Goal: Task Accomplishment & Management: Manage account settings

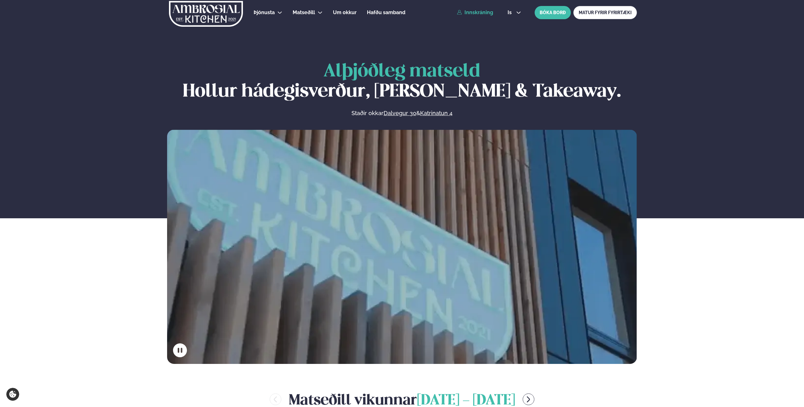
click at [482, 15] on link "Innskráning" at bounding box center [475, 13] width 36 height 6
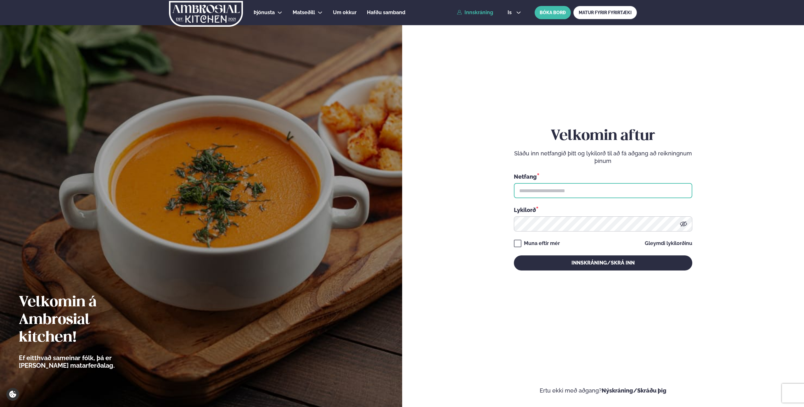
type input "**********"
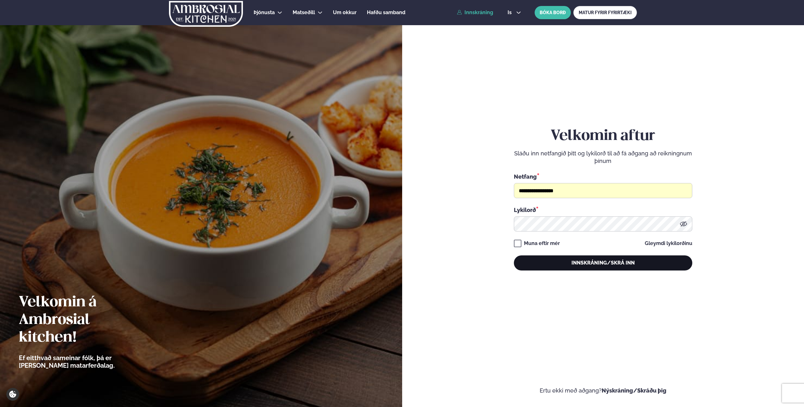
click at [551, 264] on button "Innskráning/Skrá inn" at bounding box center [603, 263] width 178 height 15
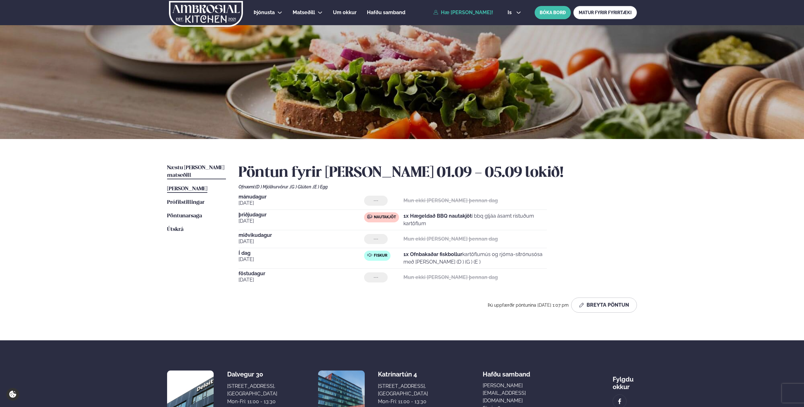
click at [208, 167] on span "Næstu [PERSON_NAME] matseðill" at bounding box center [195, 171] width 57 height 13
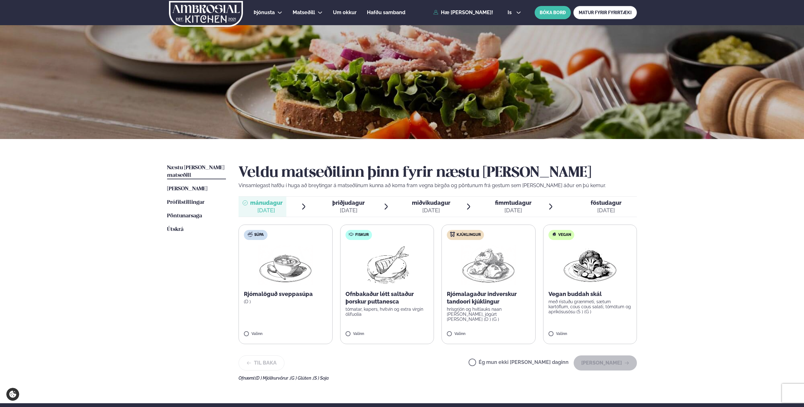
click at [353, 205] on span "þriðjudagur" at bounding box center [348, 203] width 32 height 7
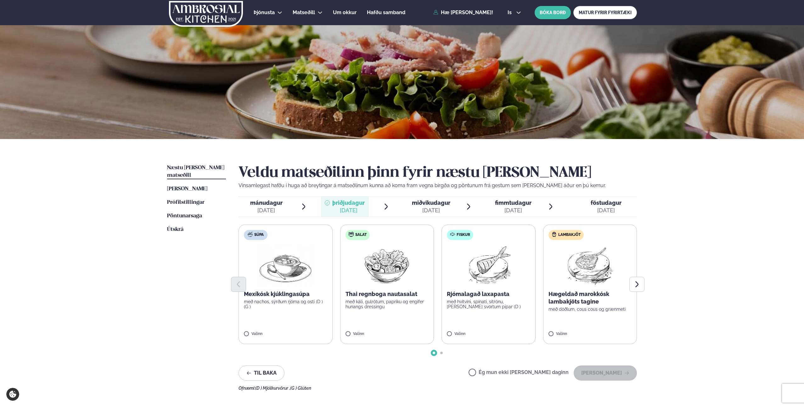
click at [291, 206] on li "mánudagur mán. [DATE]" at bounding box center [273, 207] width 69 height 20
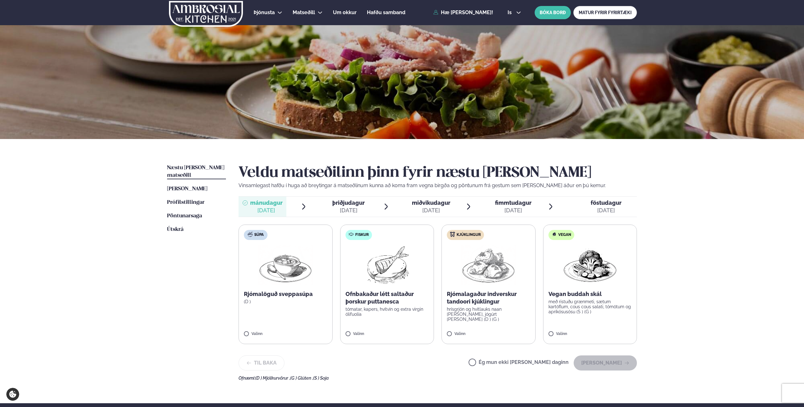
click at [493, 362] on label "Ég mun ekki [PERSON_NAME] daginn" at bounding box center [519, 363] width 100 height 7
click at [352, 208] on div "[DATE]" at bounding box center [348, 211] width 32 height 8
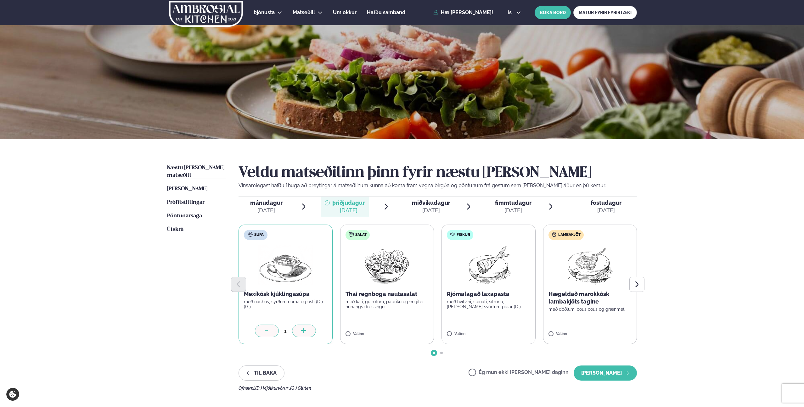
click at [426, 209] on div "[DATE]" at bounding box center [431, 211] width 38 height 8
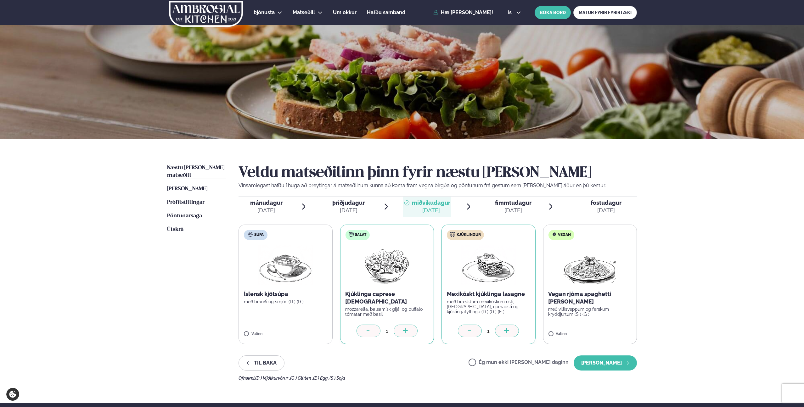
click at [459, 332] on div at bounding box center [470, 331] width 24 height 13
click at [467, 332] on icon at bounding box center [470, 331] width 6 height 6
click at [609, 364] on button "[PERSON_NAME]" at bounding box center [605, 363] width 63 height 15
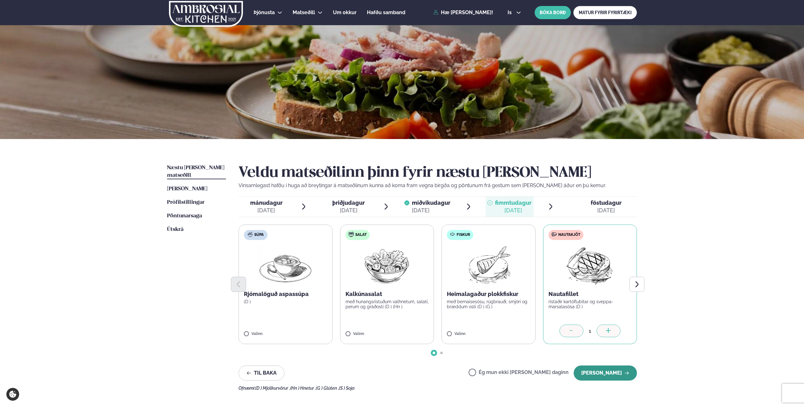
click at [611, 370] on button "[PERSON_NAME]" at bounding box center [605, 373] width 63 height 15
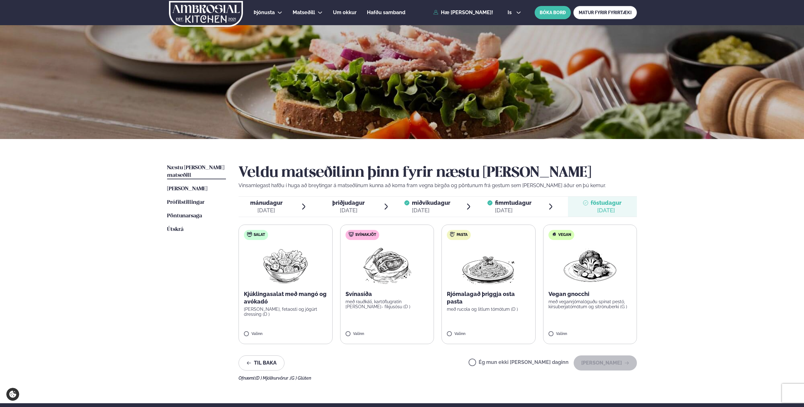
click at [477, 364] on div "Til baka Ég mun ekki [PERSON_NAME] daginn [PERSON_NAME]" at bounding box center [438, 363] width 398 height 15
click at [501, 361] on label "Ég mun ekki [PERSON_NAME] daginn" at bounding box center [519, 363] width 100 height 7
click at [611, 363] on button "[PERSON_NAME]" at bounding box center [605, 363] width 63 height 15
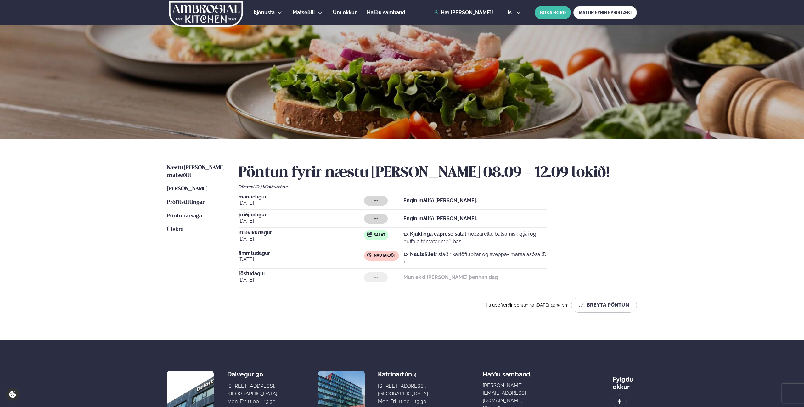
click at [420, 220] on strong "Engin máltíð [PERSON_NAME]." at bounding box center [440, 219] width 74 height 6
click at [384, 219] on div "---" at bounding box center [376, 219] width 24 height 10
click at [589, 301] on button "Breyta Pöntun" at bounding box center [604, 305] width 66 height 15
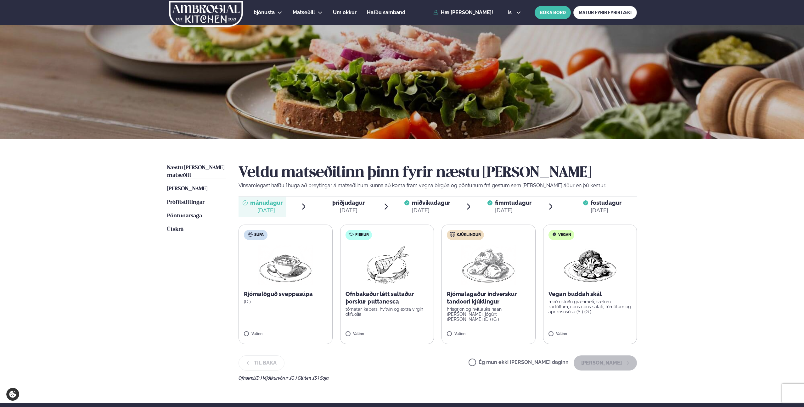
click at [346, 203] on span "þriðjudagur" at bounding box center [348, 203] width 32 height 7
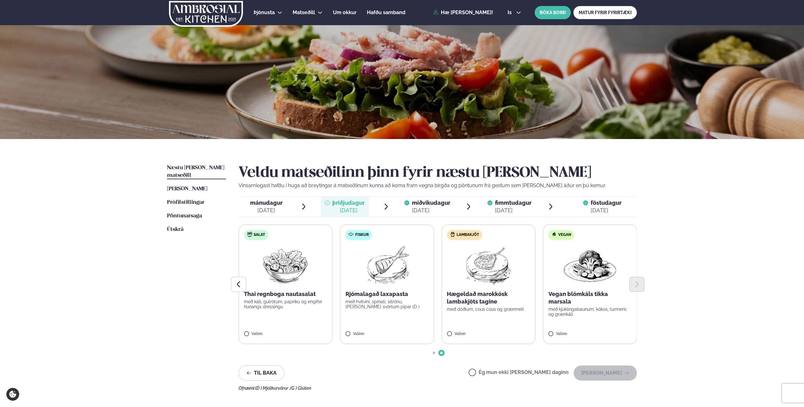
click at [696, 275] on div "Þjónusta Hádegismatur fyrir fyrirtæki Fyrirtækja veitingar Einkapartý Matseðill…" at bounding box center [402, 271] width 804 height 543
click at [242, 285] on button "Previous slide" at bounding box center [238, 284] width 15 height 15
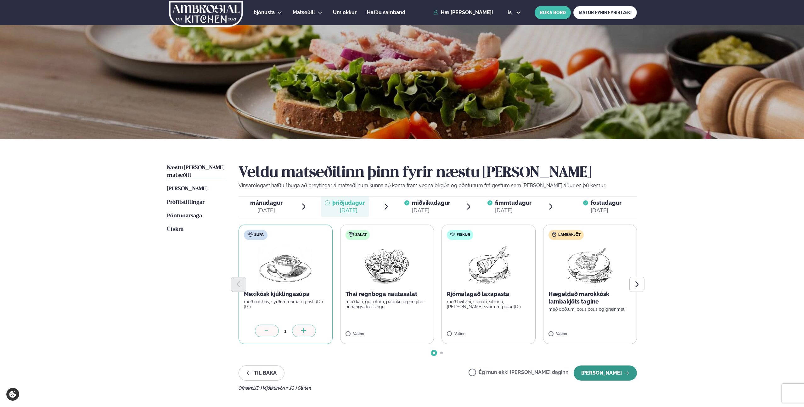
click at [612, 380] on button "[PERSON_NAME]" at bounding box center [605, 373] width 63 height 15
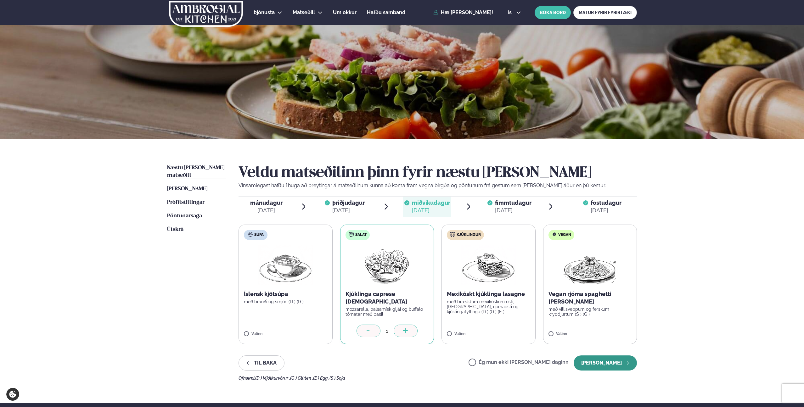
click at [614, 369] on button "[PERSON_NAME]" at bounding box center [605, 363] width 63 height 15
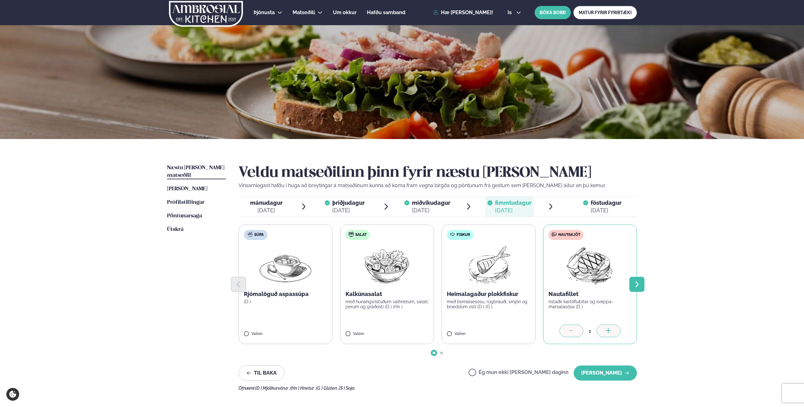
click at [639, 286] on icon "Next slide" at bounding box center [637, 285] width 8 height 8
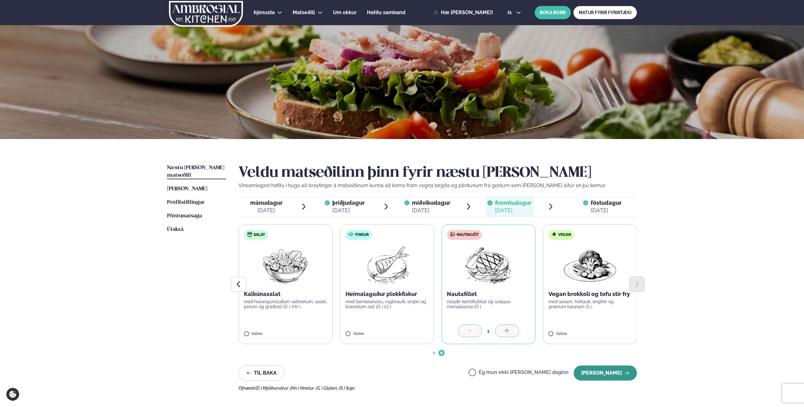
click at [599, 372] on button "[PERSON_NAME]" at bounding box center [605, 373] width 63 height 15
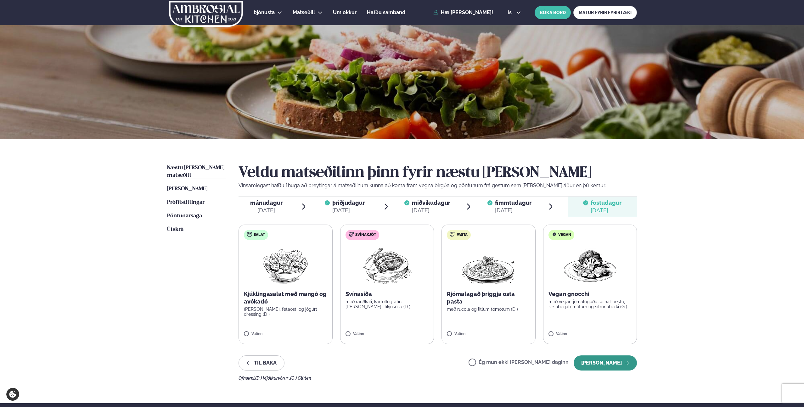
click at [618, 360] on button "[PERSON_NAME]" at bounding box center [605, 363] width 63 height 15
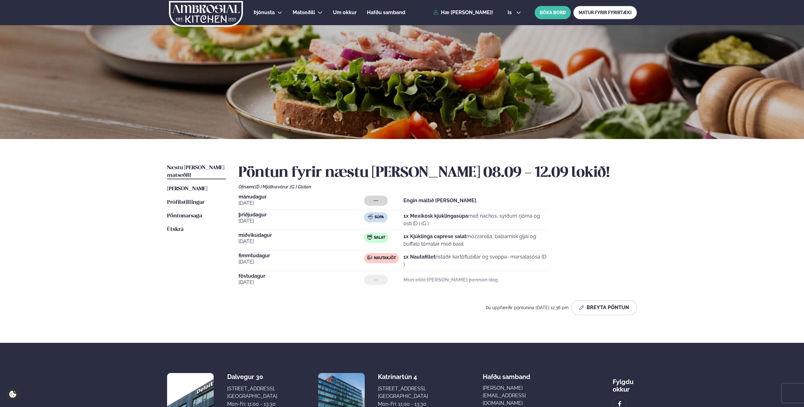
click at [684, 238] on div "Þjónusta Hádegismatur fyrir fyrirtæki Fyrirtækja veitingar Einkapartý Matseðill…" at bounding box center [402, 236] width 804 height 473
click at [185, 15] on img at bounding box center [205, 14] width 75 height 26
